Goal: Information Seeking & Learning: Find specific fact

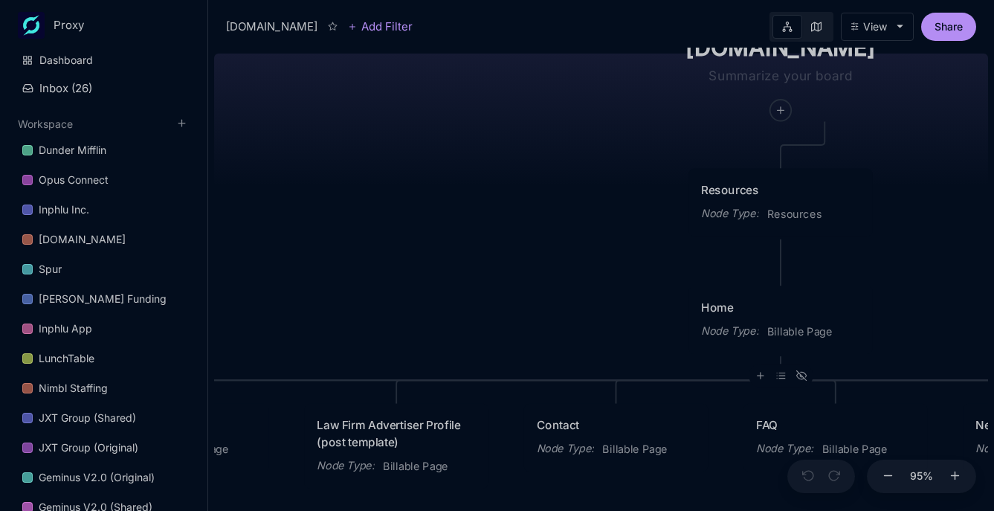
click at [796, 323] on div "Home Node Type : Billable Page" at bounding box center [780, 320] width 158 height 42
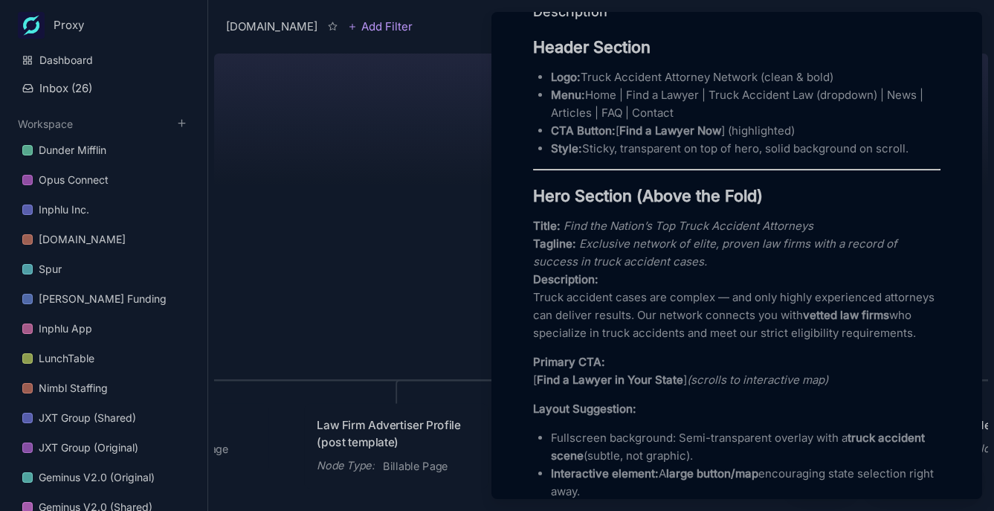
scroll to position [449, 0]
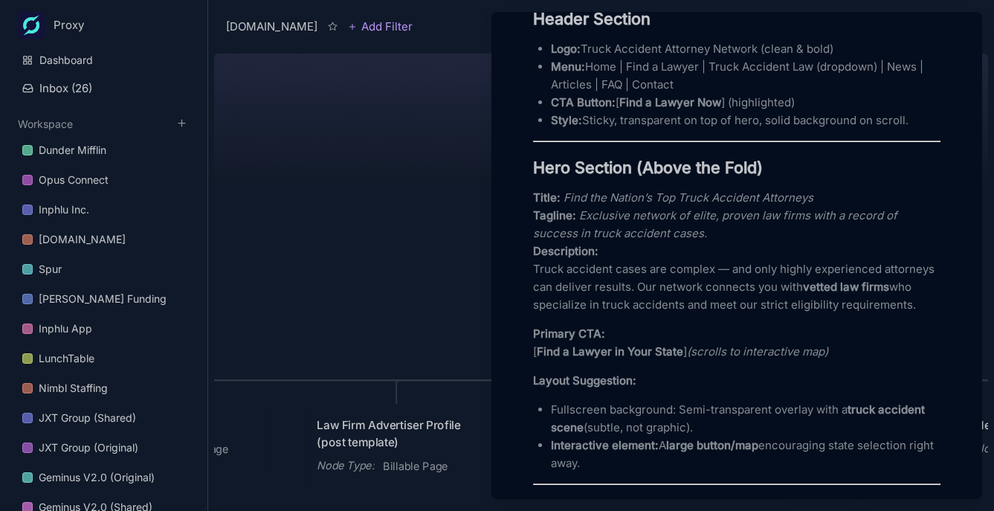
click at [602, 276] on p "Title: Find the Nation’s Top Truck Accident Attorneys Tagline: Exclusive networ…" at bounding box center [737, 251] width 408 height 125
click at [562, 274] on p "Title: Find the Nation’s Top Truck Accident Attorneys Tagline: Exclusive networ…" at bounding box center [737, 251] width 408 height 125
drag, startPoint x: 535, startPoint y: 271, endPoint x: 628, endPoint y: 324, distance: 106.9
click at [628, 314] on p "Title: Find the Nation’s Top Truck Accident Attorneys Tagline: Exclusive networ…" at bounding box center [737, 251] width 408 height 125
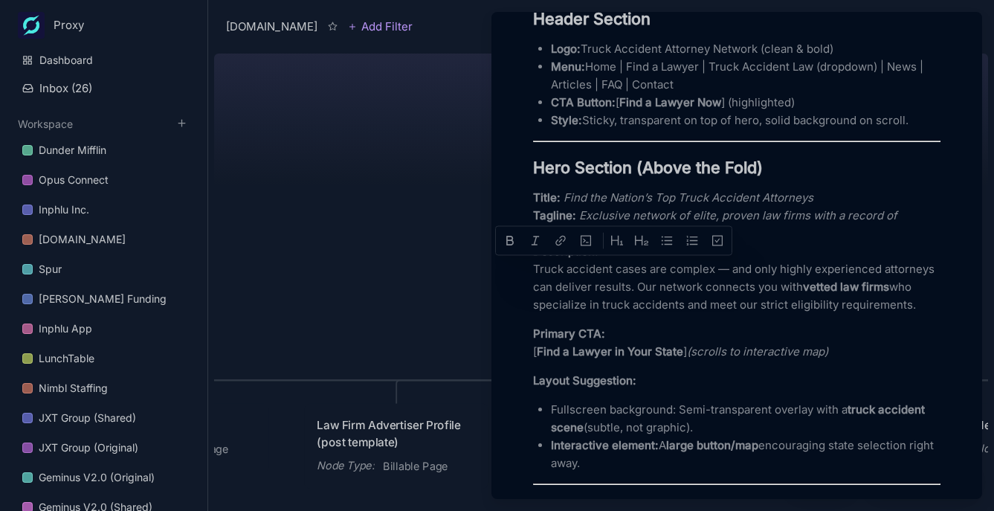
copy p "Truck accident cases are complex — and only highly experienced attorneys can de…"
click at [742, 302] on p "Title: Find the Nation’s Top Truck Accident Attorneys Tagline: Exclusive networ…" at bounding box center [737, 251] width 408 height 125
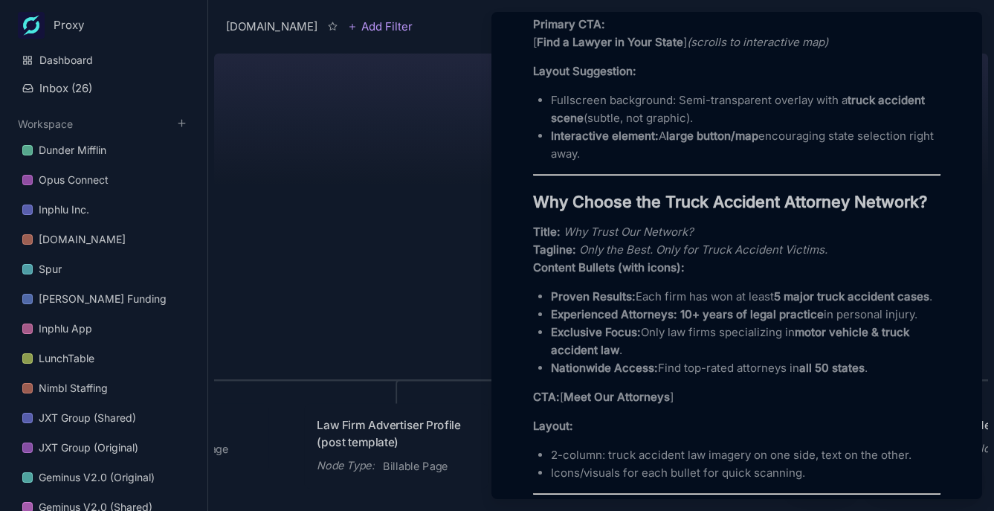
scroll to position [759, 0]
click at [614, 303] on strong "Proven Results:" at bounding box center [593, 296] width 85 height 14
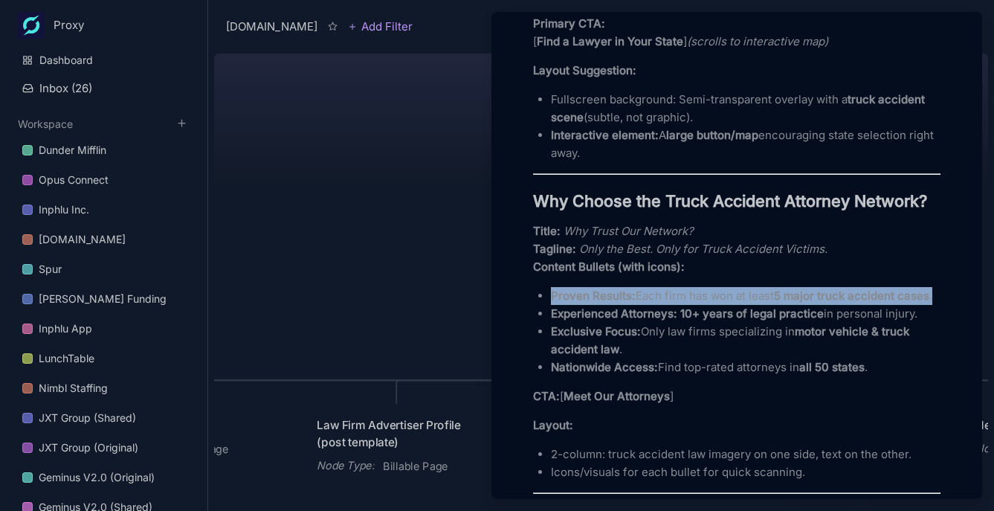
click at [614, 303] on strong "Proven Results:" at bounding box center [593, 296] width 85 height 14
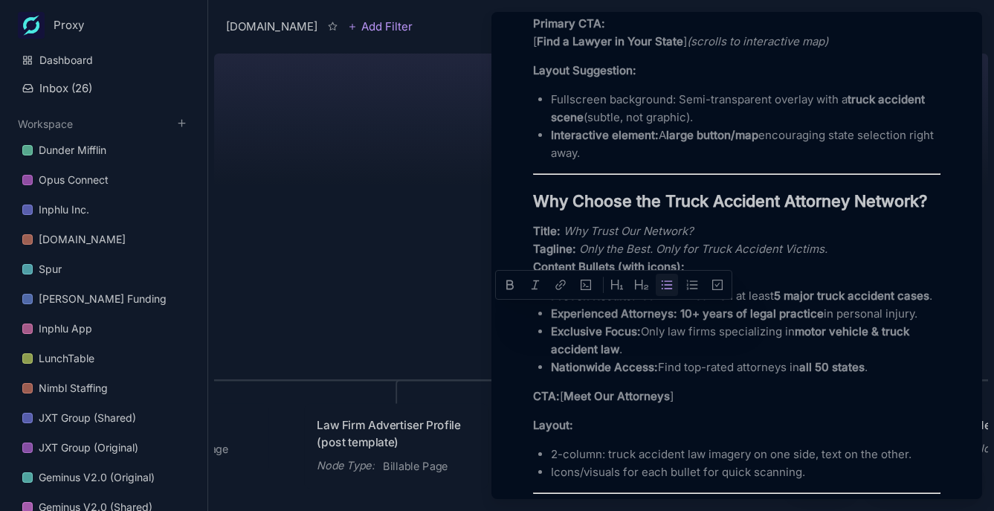
click at [693, 321] on strong "10+ years of legal practice" at bounding box center [753, 313] width 144 height 14
drag, startPoint x: 629, startPoint y: 314, endPoint x: 532, endPoint y: 313, distance: 97.4
drag, startPoint x: 574, startPoint y: 323, endPoint x: 564, endPoint y: 320, distance: 10.1
click at [573, 305] on p "Proven Results: Each firm has won at least 5 major truck accident cases ." at bounding box center [746, 296] width 390 height 18
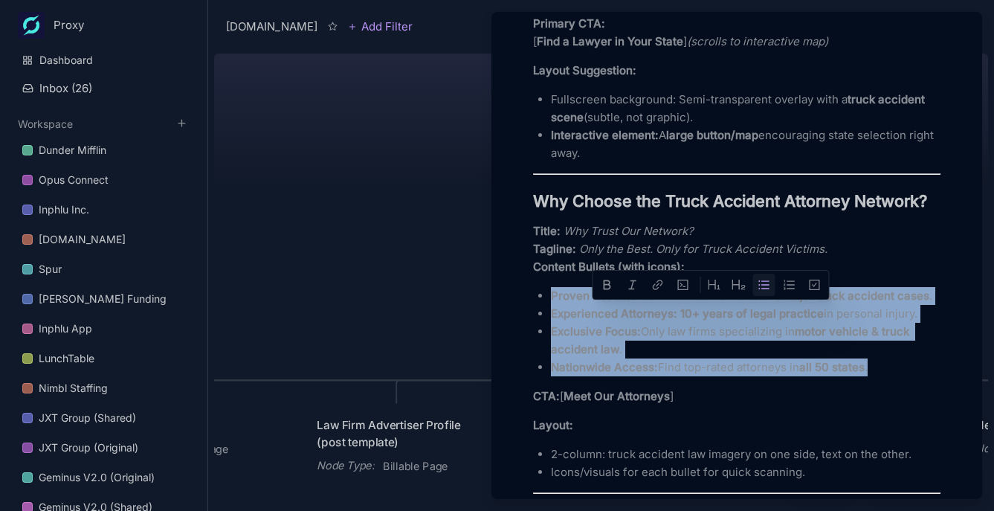
drag, startPoint x: 553, startPoint y: 312, endPoint x: 889, endPoint y: 412, distance: 350.6
click at [889, 376] on ul "Proven Results: Each firm has won at least 5 major truck accident cases . Exper…" at bounding box center [737, 331] width 408 height 89
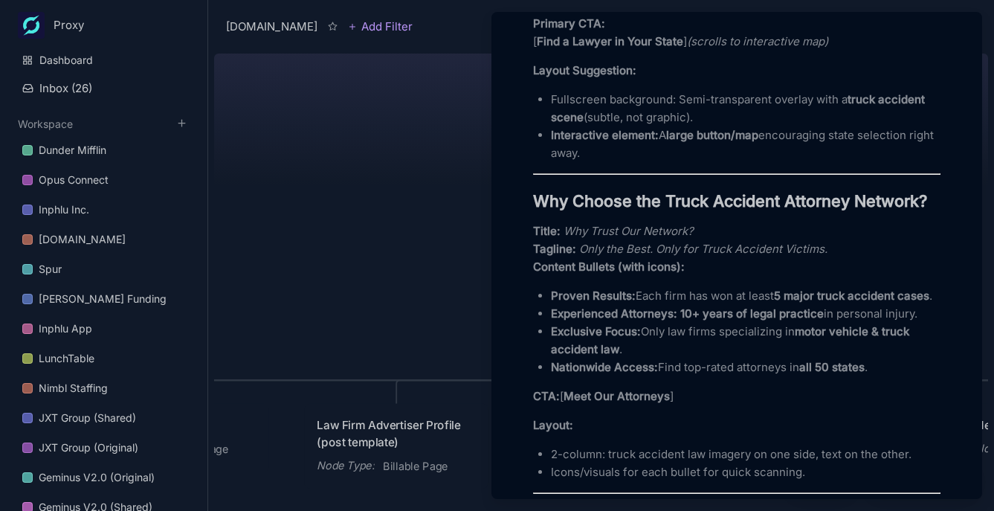
click at [560, 256] on strong "Tagline:" at bounding box center [554, 249] width 43 height 14
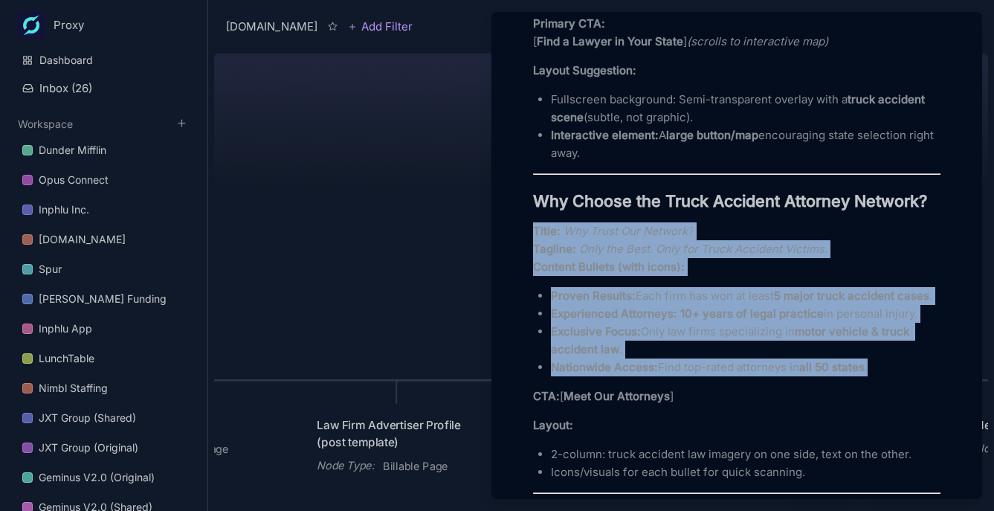
drag, startPoint x: 533, startPoint y: 249, endPoint x: 918, endPoint y: 405, distance: 415.0
copy div "Title: Why Trust Our Network? Tagline: Only the Best. Only for Truck Accident V…"
